Goal: Task Accomplishment & Management: Use online tool/utility

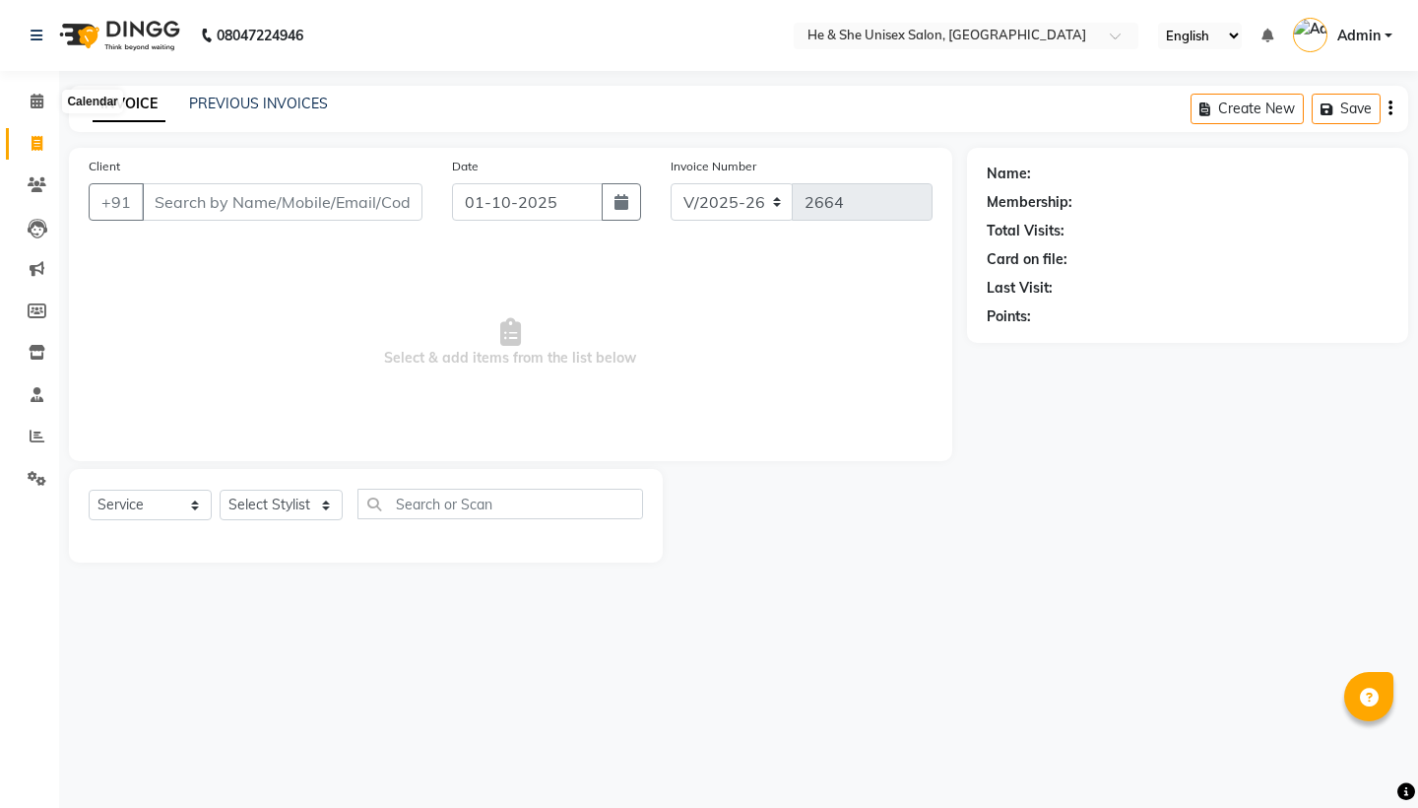
click at [36, 101] on icon at bounding box center [37, 101] width 13 height 15
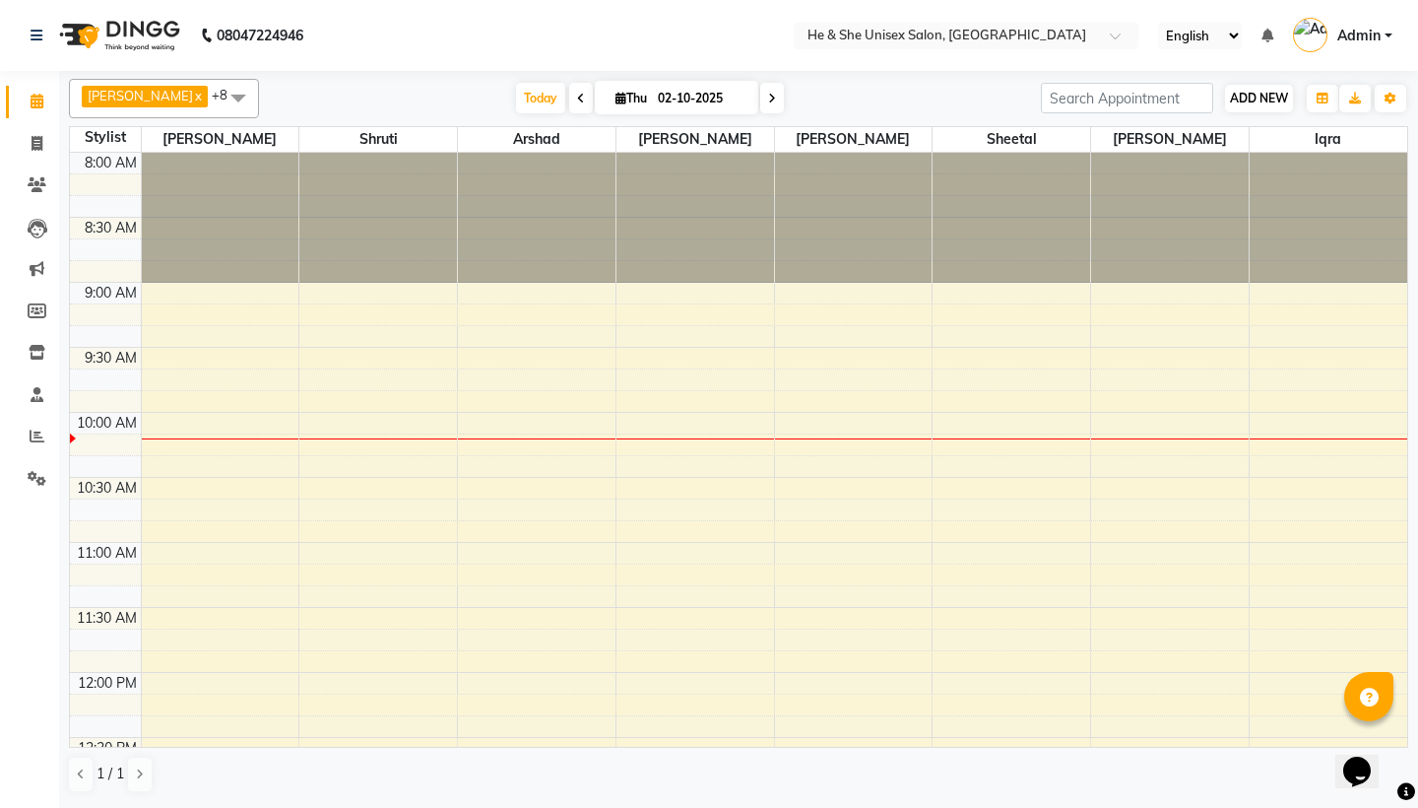
click at [1272, 96] on span "ADD NEW" at bounding box center [1259, 98] width 58 height 15
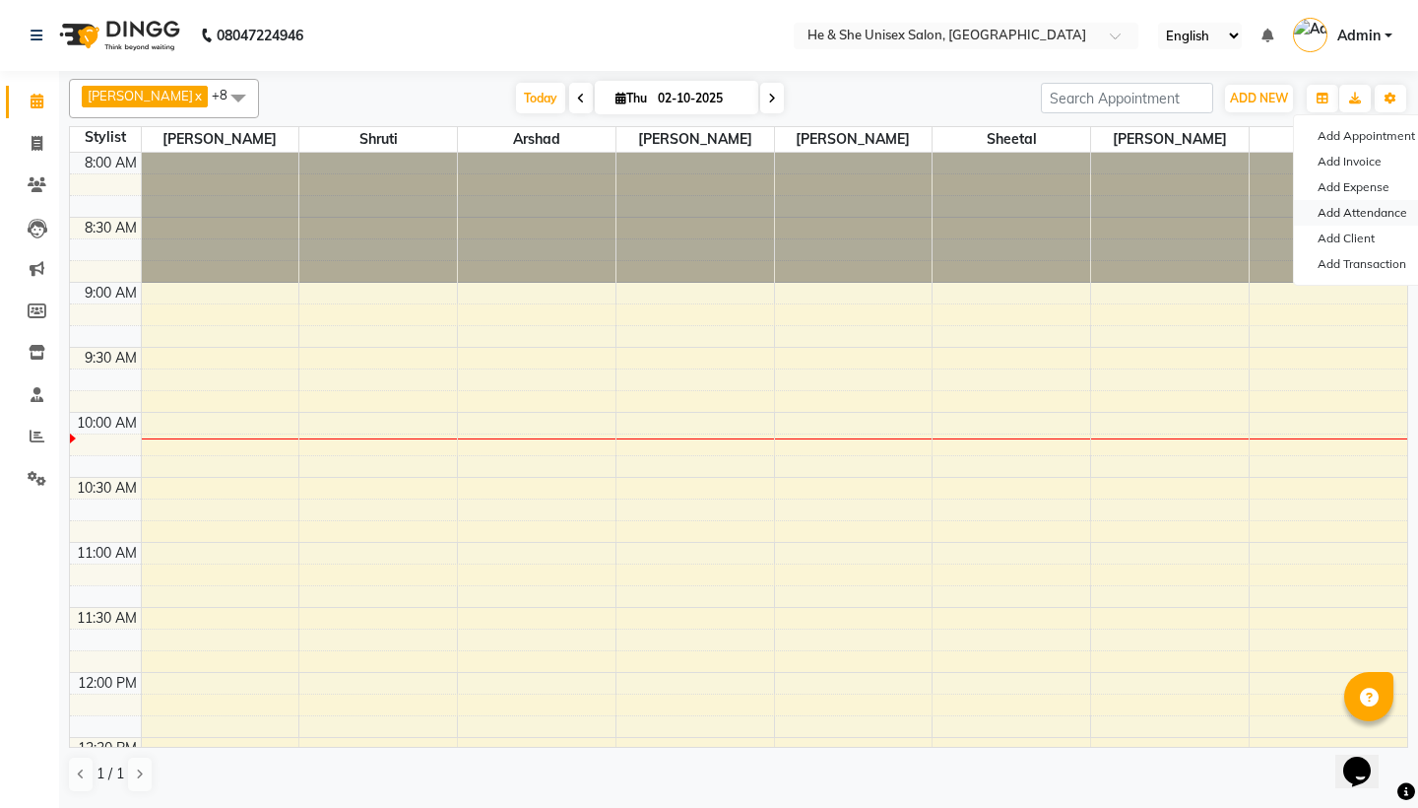
click at [1362, 207] on link "Add Attendance" at bounding box center [1372, 213] width 156 height 26
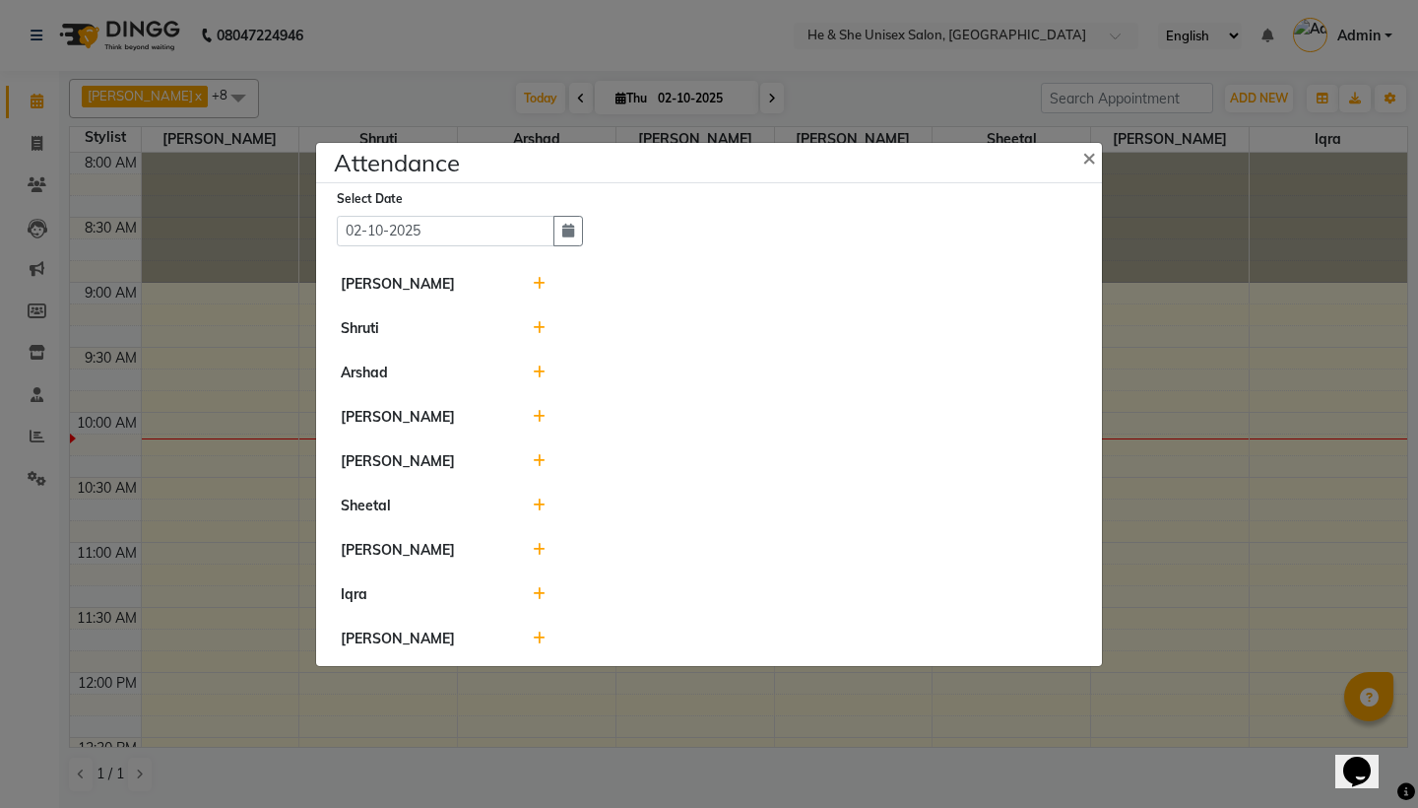
click at [539, 545] on icon at bounding box center [539, 550] width 13 height 14
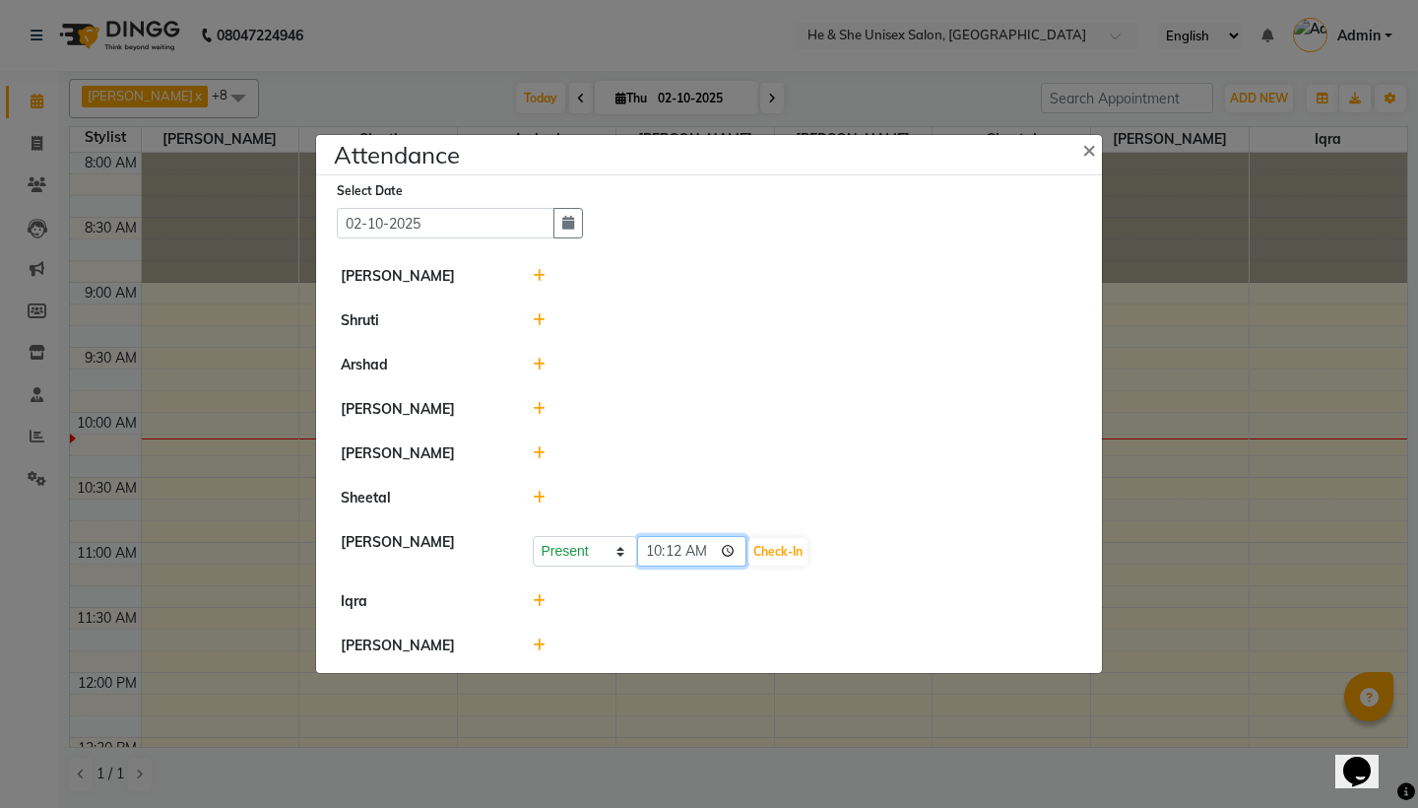
click at [673, 552] on input "10:12" at bounding box center [692, 551] width 110 height 31
type input "10:08"
click at [753, 554] on button "Check-In" at bounding box center [778, 552] width 59 height 28
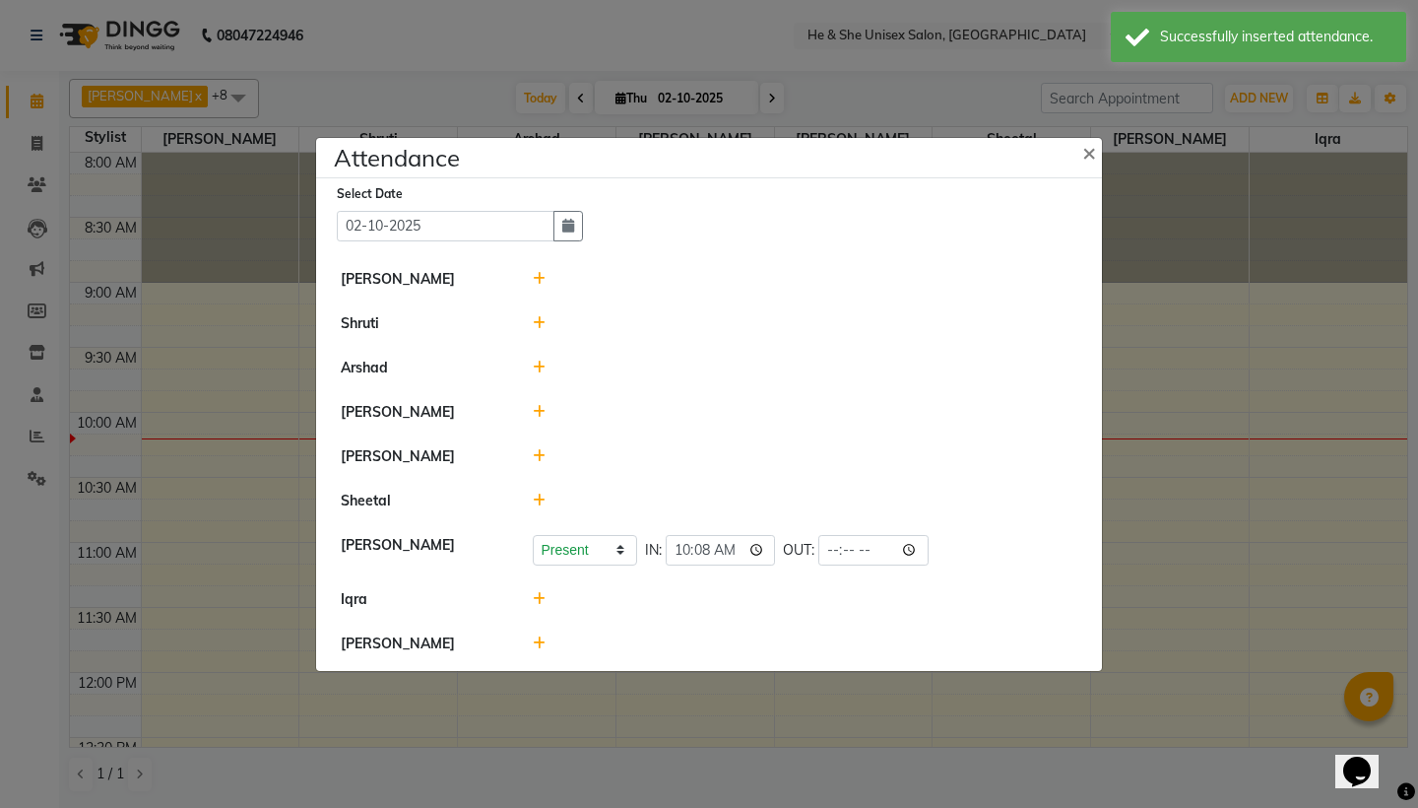
click at [0, 544] on ngb-modal-window "Attendance × Select Date [DATE] [PERSON_NAME] Shruti [PERSON_NAME] [PERSON_NAME…" at bounding box center [709, 404] width 1418 height 808
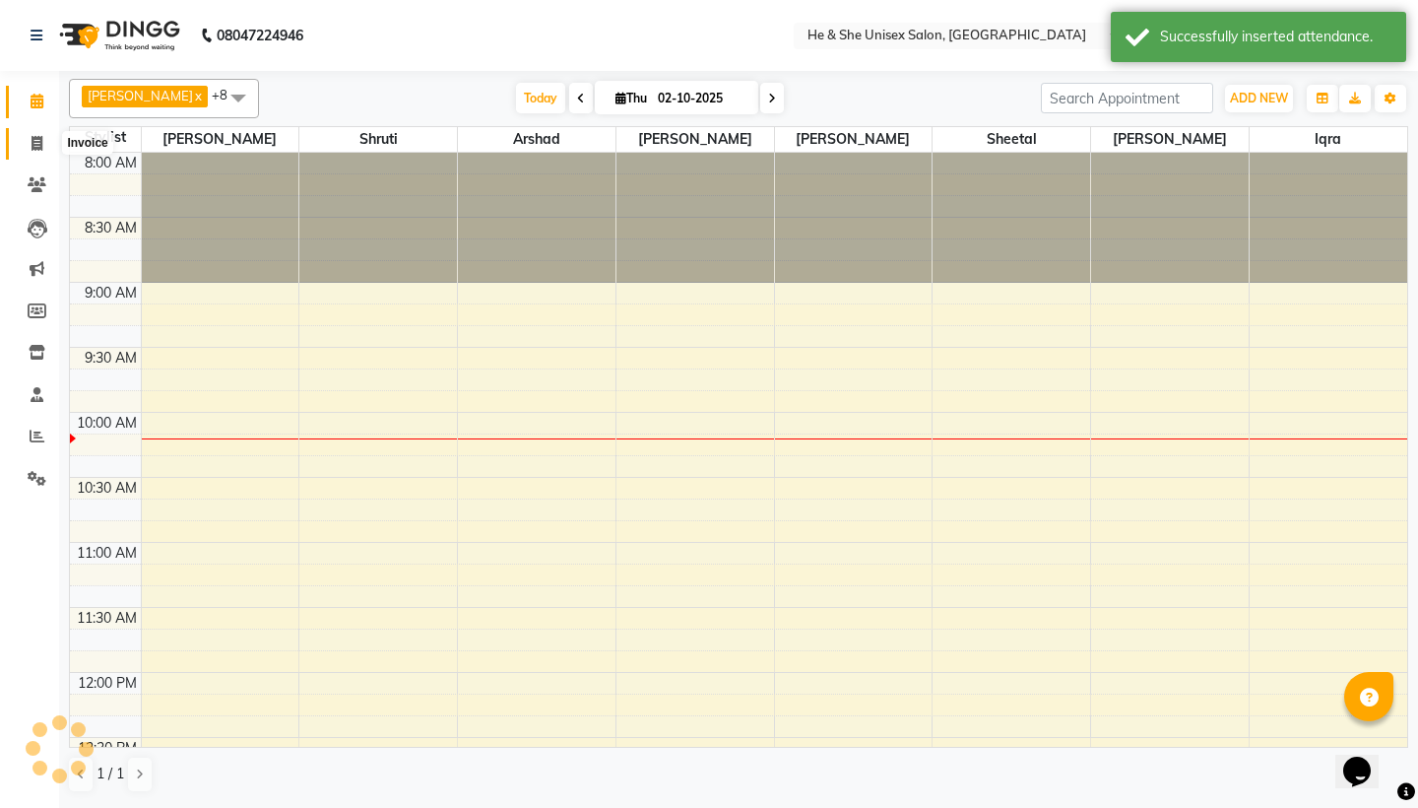
click at [30, 137] on span at bounding box center [37, 144] width 34 height 23
select select "4745"
select select "service"
